Goal: Transaction & Acquisition: Purchase product/service

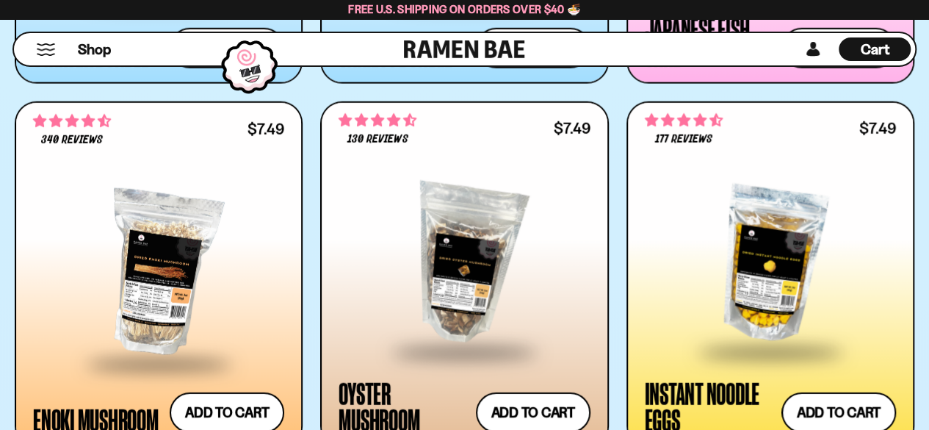
scroll to position [1616, 0]
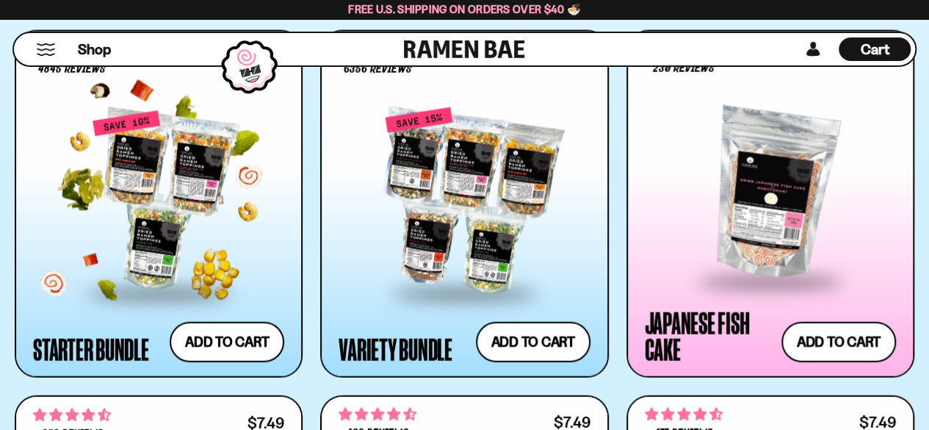
click at [65, 215] on div at bounding box center [158, 200] width 251 height 181
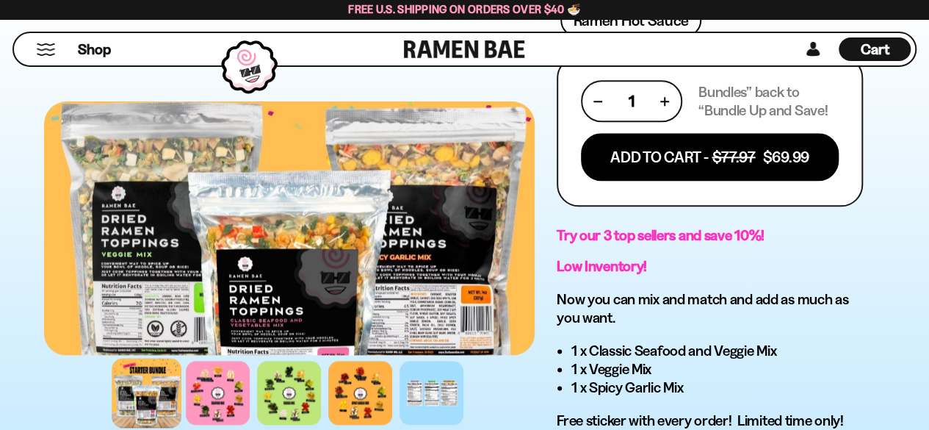
scroll to position [808, 0]
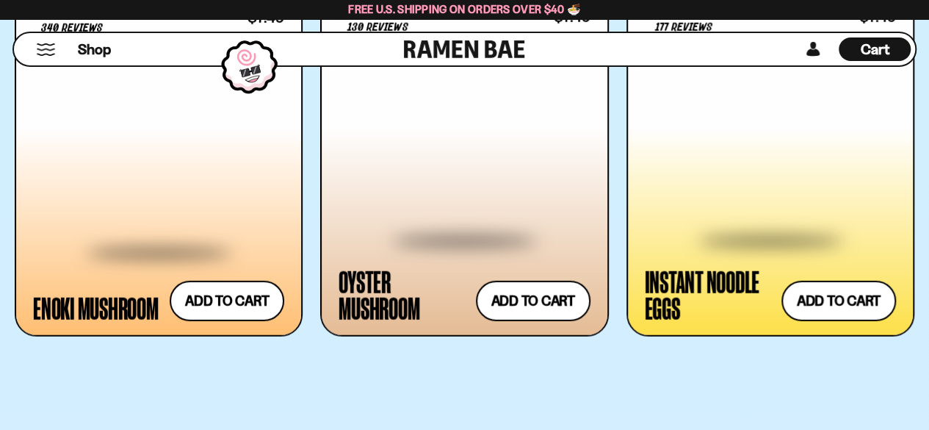
scroll to position [2056, 0]
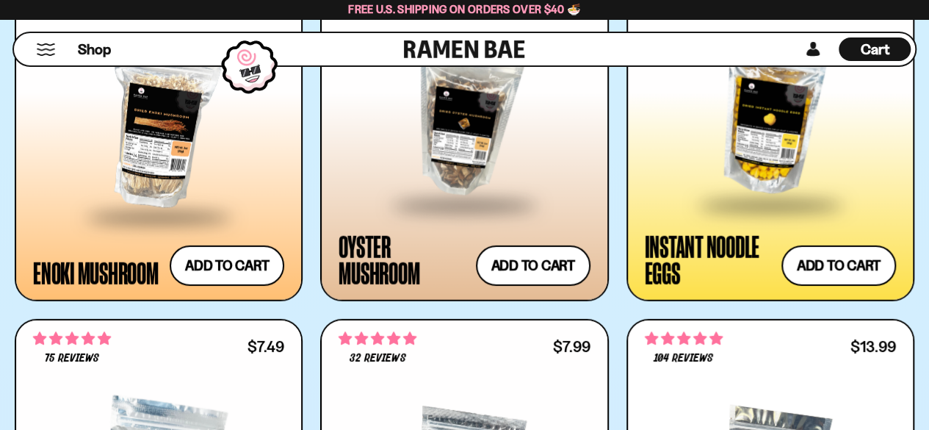
click at [473, 120] on div at bounding box center [464, 117] width 251 height 171
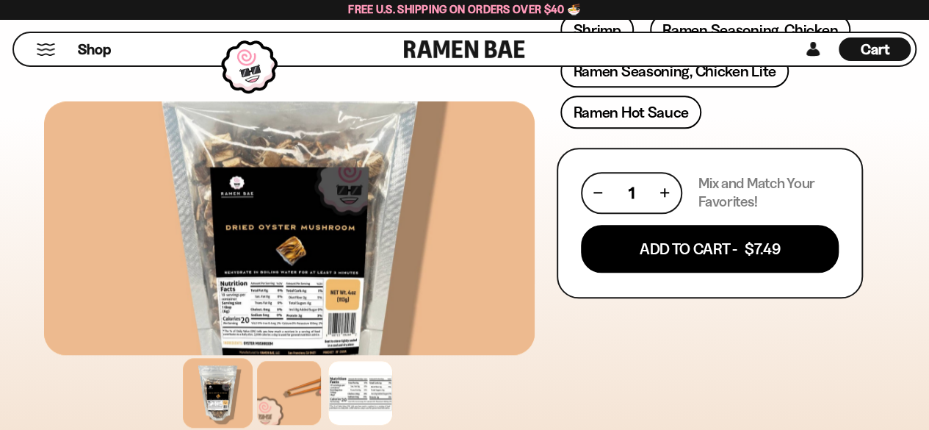
scroll to position [661, 0]
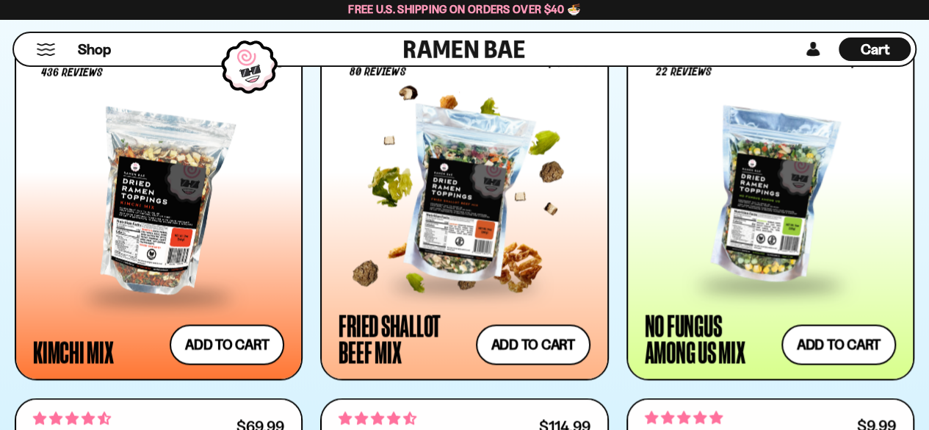
scroll to position [955, 0]
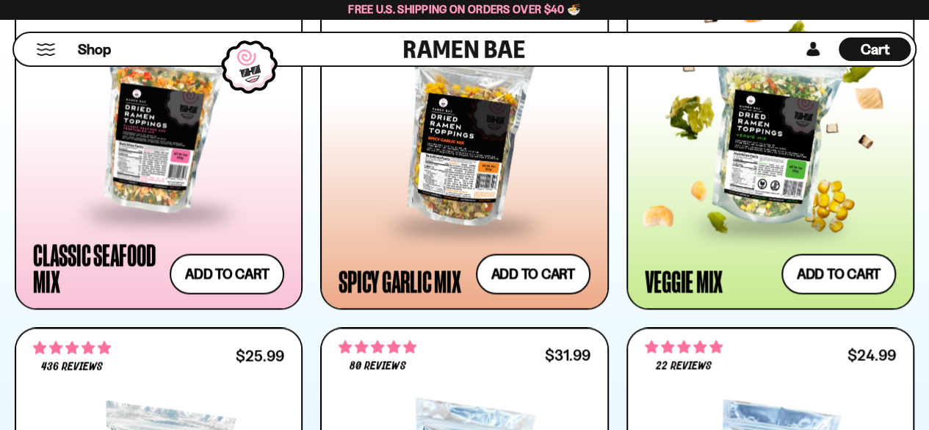
click at [758, 173] on div at bounding box center [770, 132] width 251 height 181
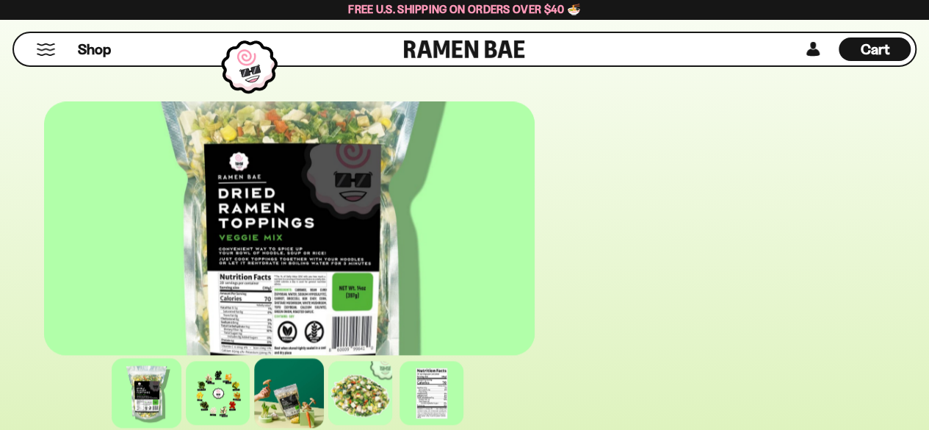
scroll to position [1028, 0]
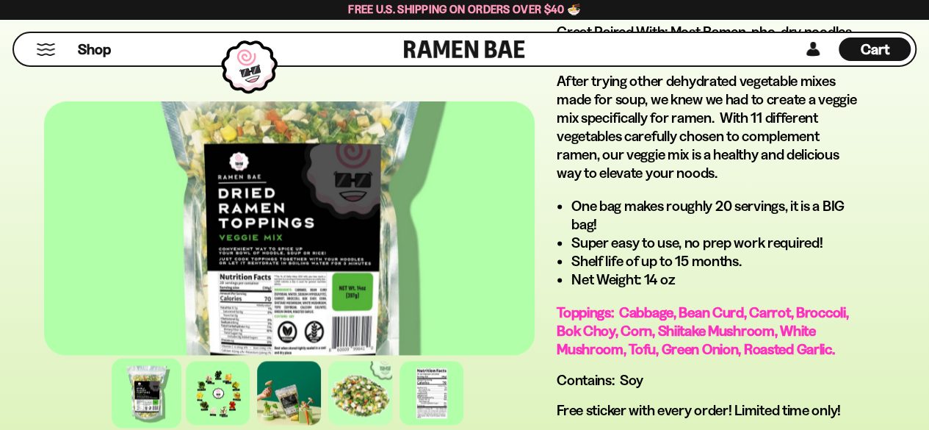
click at [264, 308] on div at bounding box center [289, 227] width 491 height 253
click at [342, 287] on div at bounding box center [289, 227] width 491 height 253
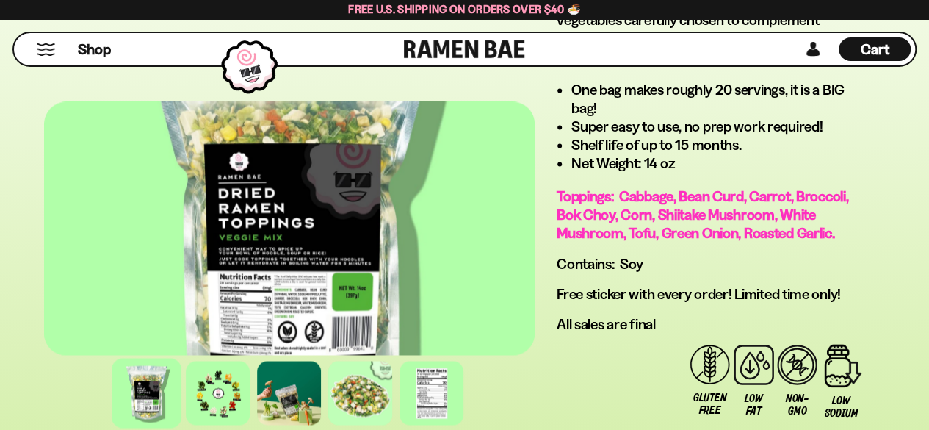
scroll to position [1175, 0]
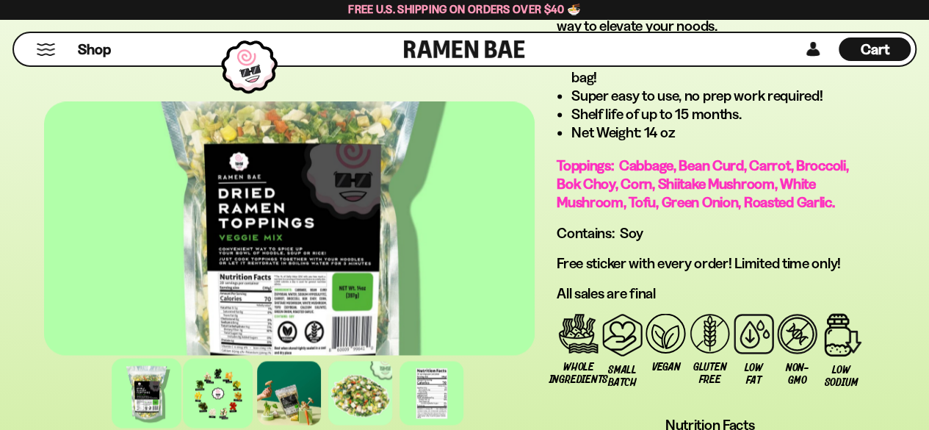
click at [241, 390] on div at bounding box center [219, 393] width 70 height 70
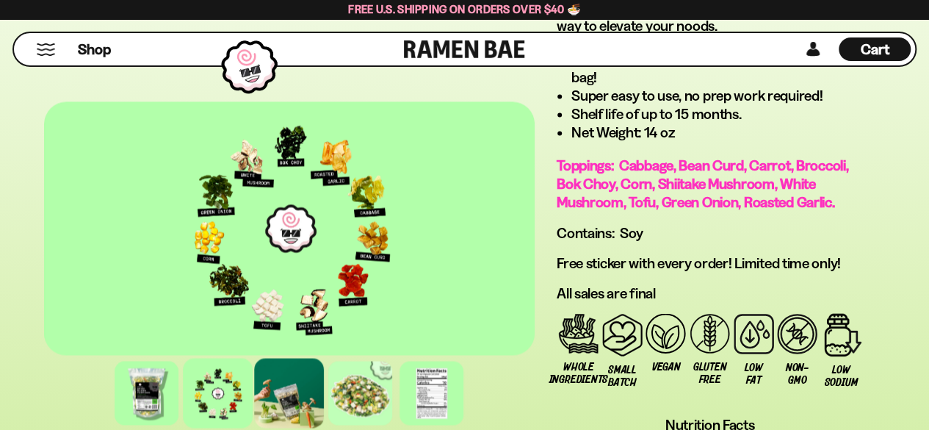
click at [282, 386] on div at bounding box center [290, 393] width 70 height 70
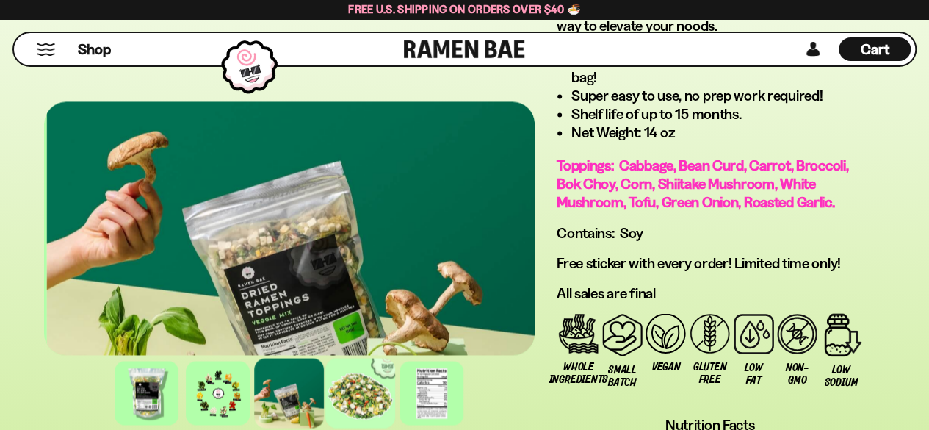
click at [345, 382] on div at bounding box center [361, 393] width 70 height 70
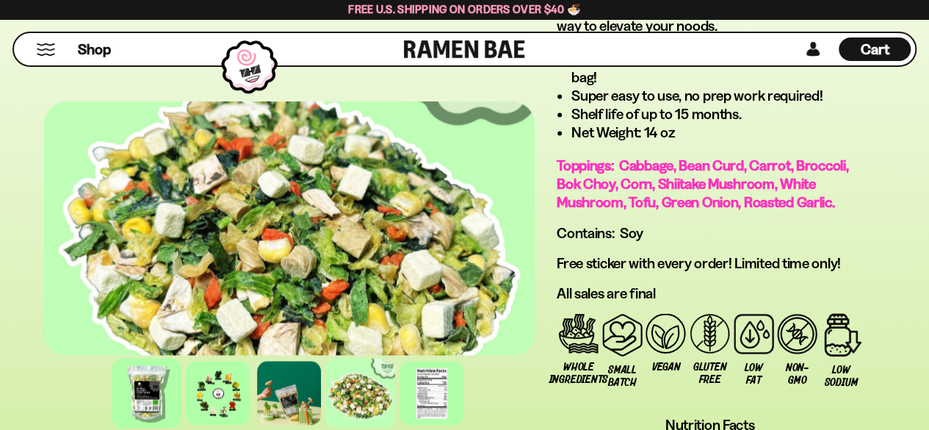
click at [159, 394] on div at bounding box center [147, 393] width 70 height 70
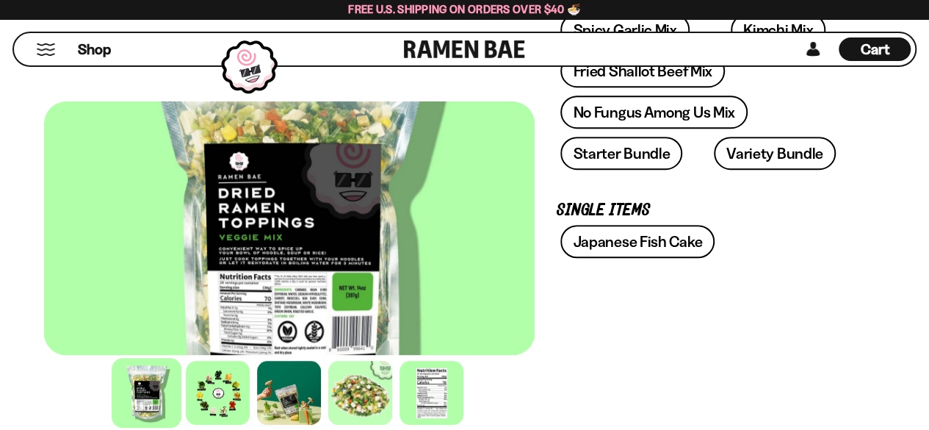
scroll to position [734, 0]
